Goal: Find specific page/section: Find specific page/section

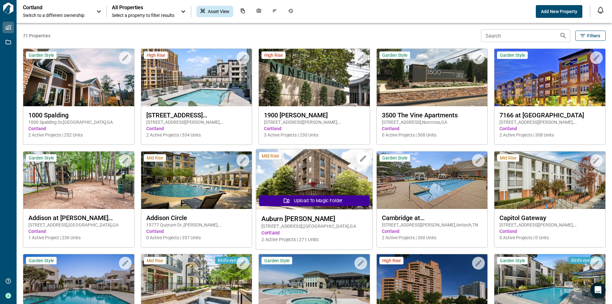
click at [318, 186] on img at bounding box center [314, 179] width 116 height 60
